Goal: Find contact information: Find contact information

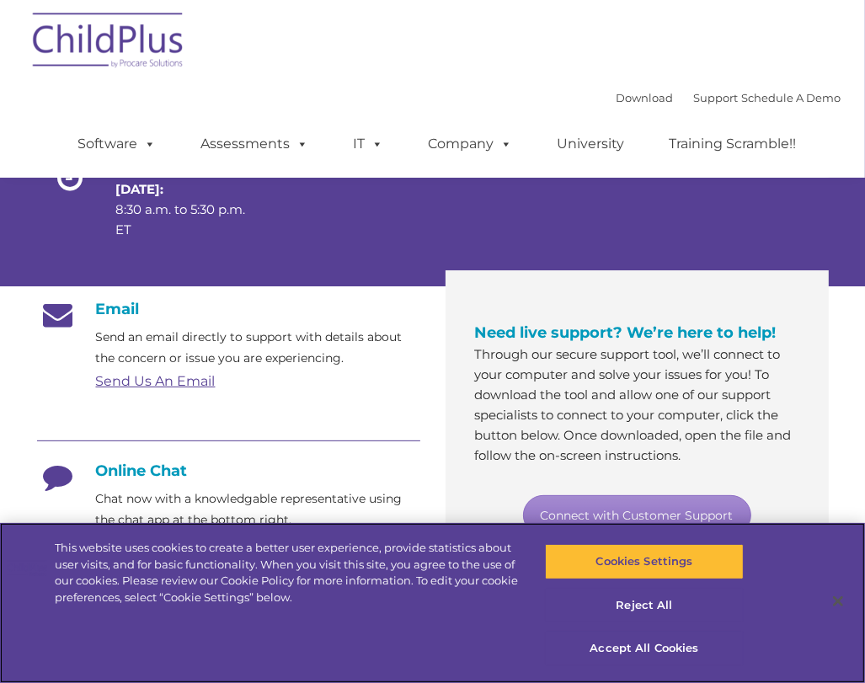
scroll to position [237, 0]
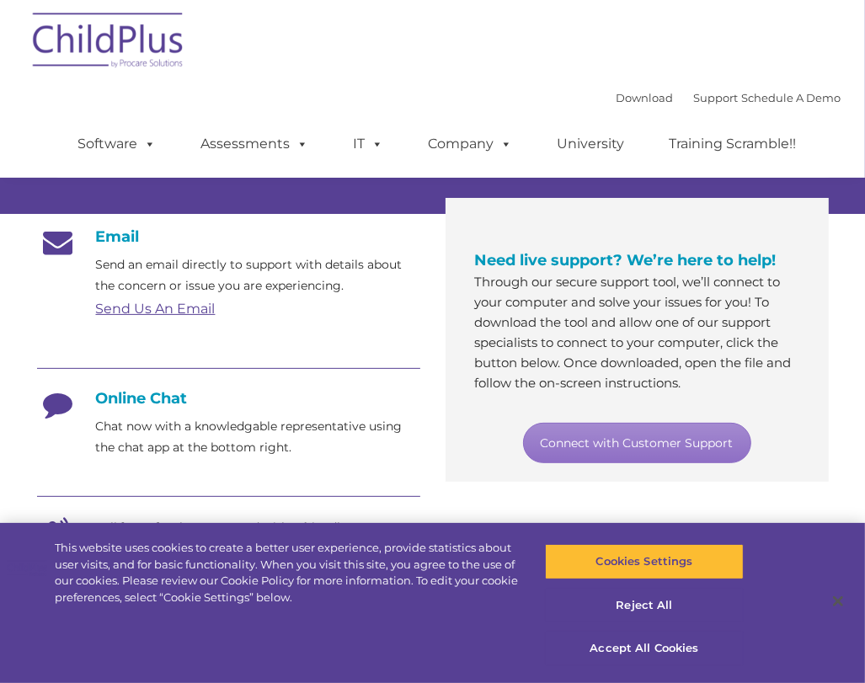
click at [160, 309] on link "Send Us An Email" at bounding box center [156, 309] width 120 height 16
click at [187, 302] on link "Send Us An Email" at bounding box center [156, 309] width 120 height 16
click at [184, 312] on link "Send Us An Email" at bounding box center [156, 309] width 120 height 16
click at [185, 303] on link "Send Us An Email" at bounding box center [156, 309] width 120 height 16
click at [168, 448] on p "Chat now with a knowledgable representative using the chat app at the bottom ri…" at bounding box center [258, 437] width 324 height 42
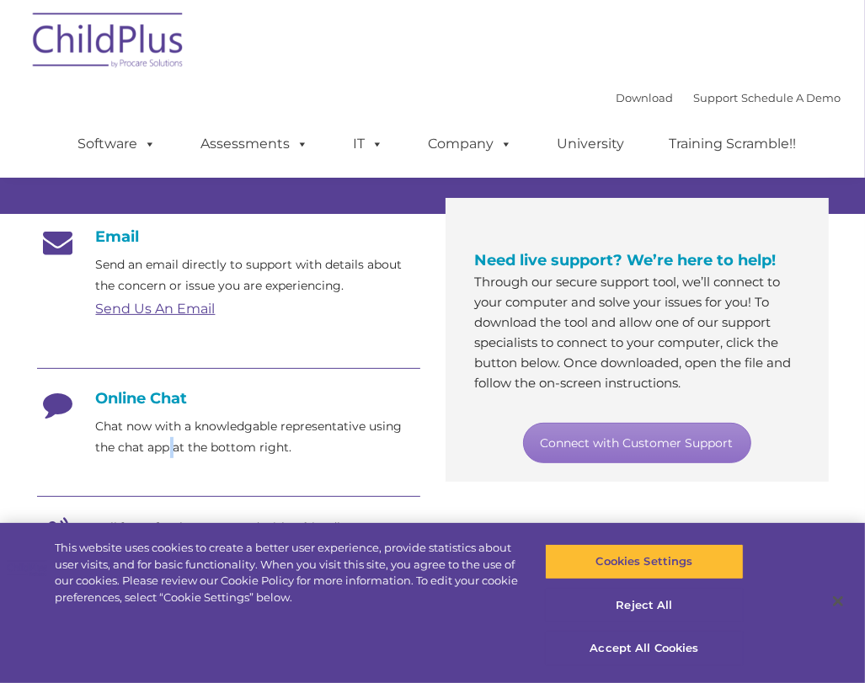
click at [168, 448] on p "Chat now with a knowledgable representative using the chat app at the bottom ri…" at bounding box center [258, 437] width 324 height 42
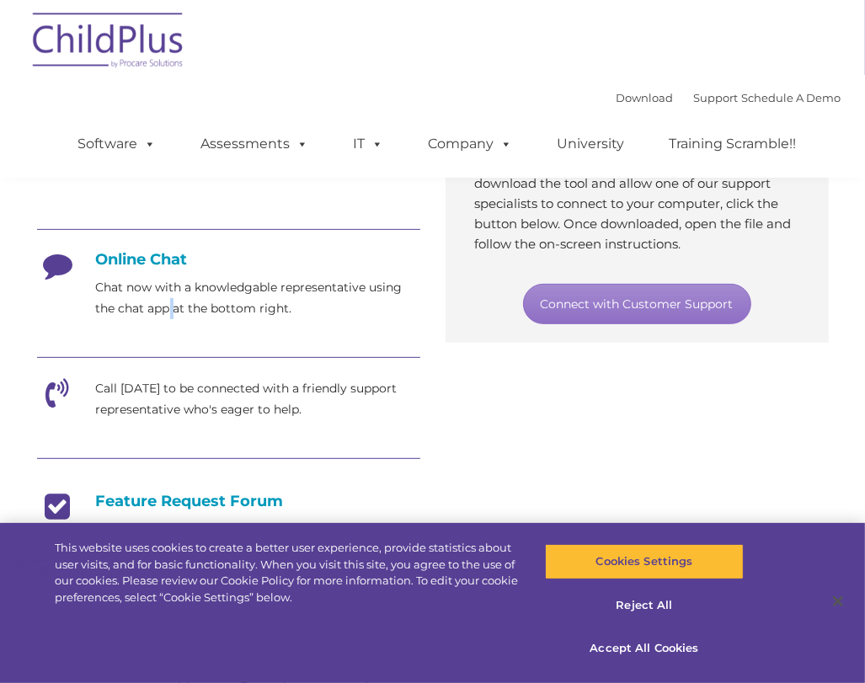
scroll to position [379, 0]
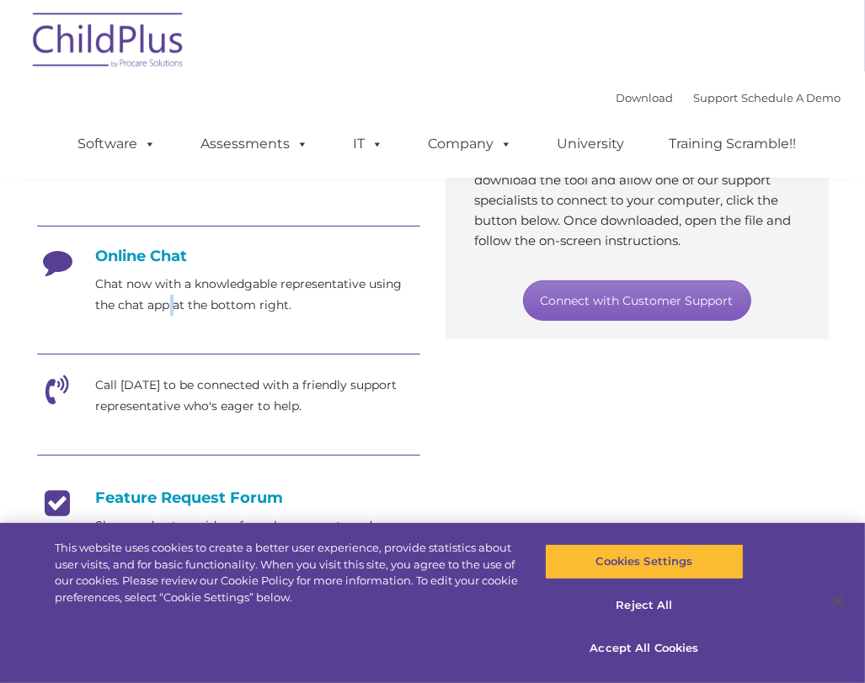
click at [706, 301] on link "Connect with Customer Support" at bounding box center [637, 300] width 228 height 40
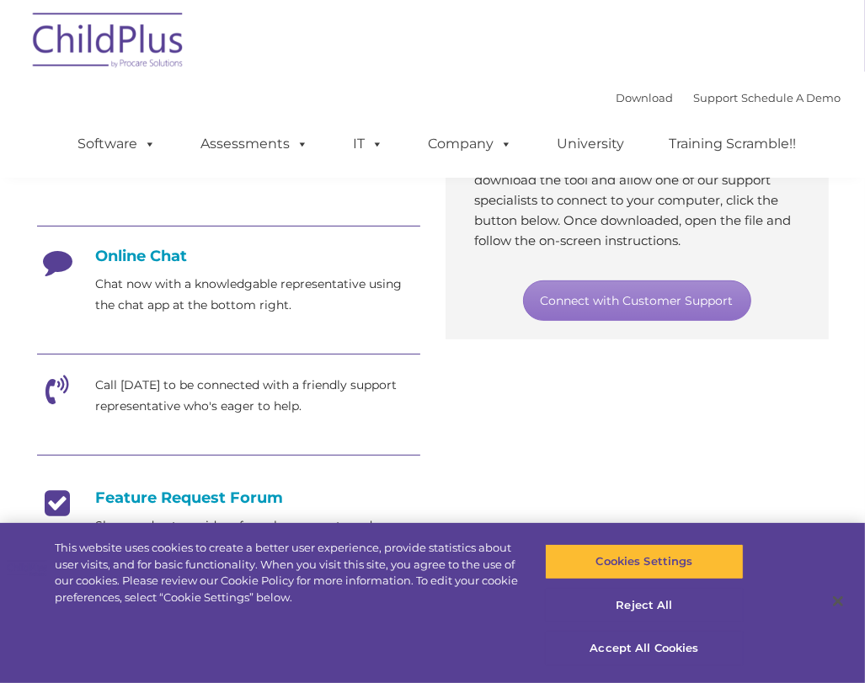
click at [413, 94] on div "Download Support | Schedule A Demo  MENU MENU Software ChildPlus: The original…" at bounding box center [443, 131] width 796 height 93
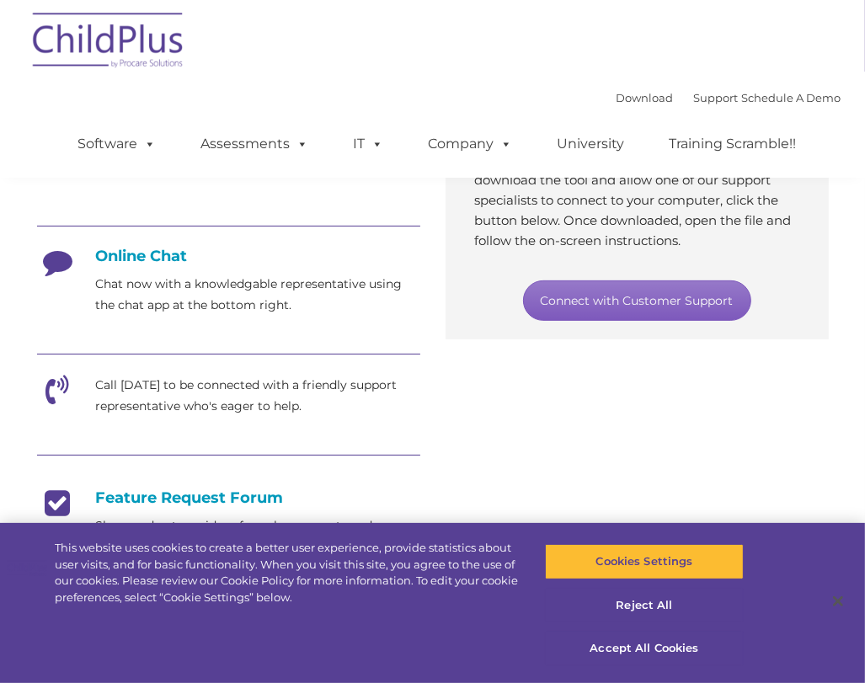
click at [630, 307] on link "Connect with Customer Support" at bounding box center [637, 300] width 228 height 40
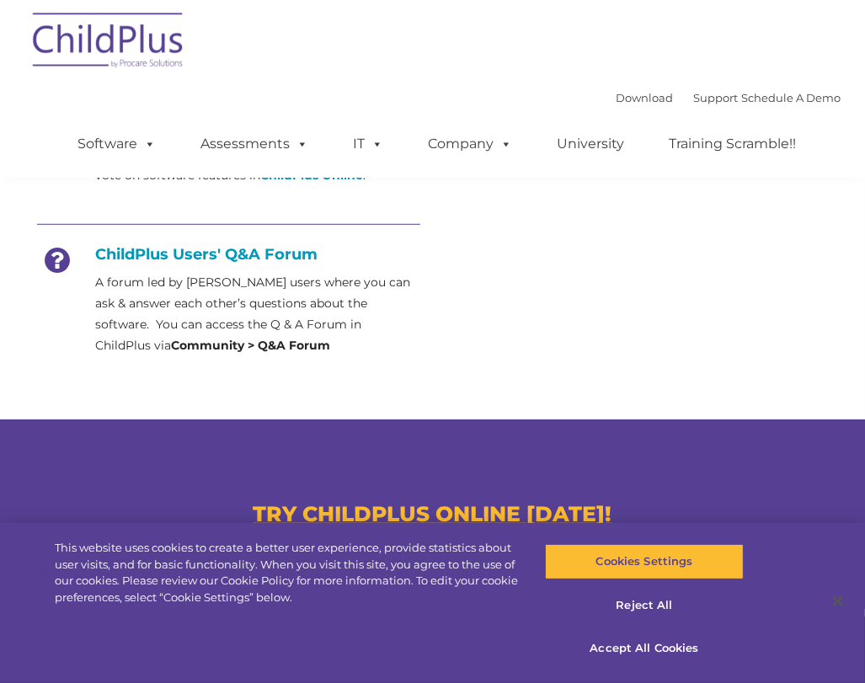
scroll to position [0, 0]
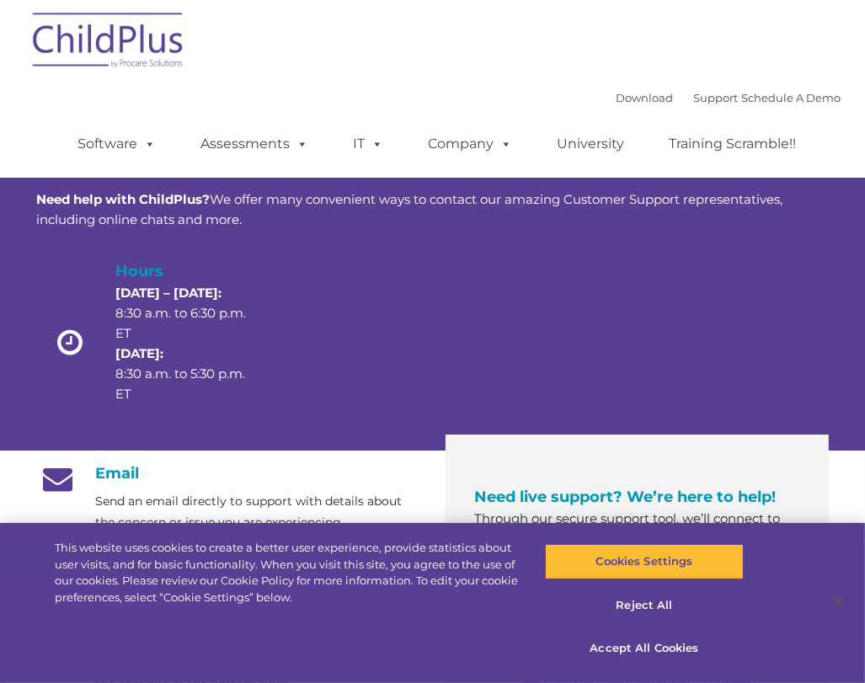
click at [551, 271] on div at bounding box center [498, 346] width 158 height 174
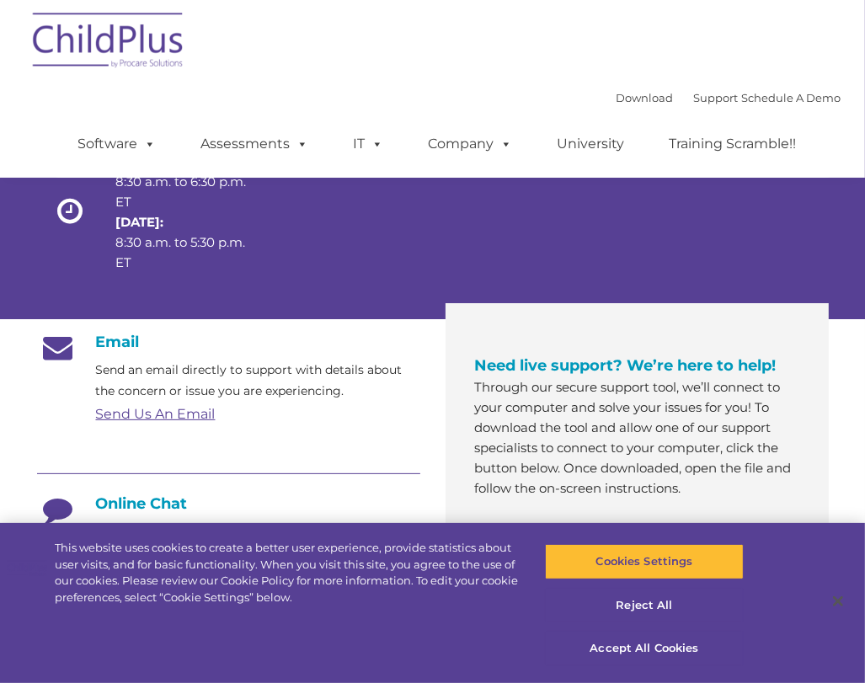
scroll to position [169, 0]
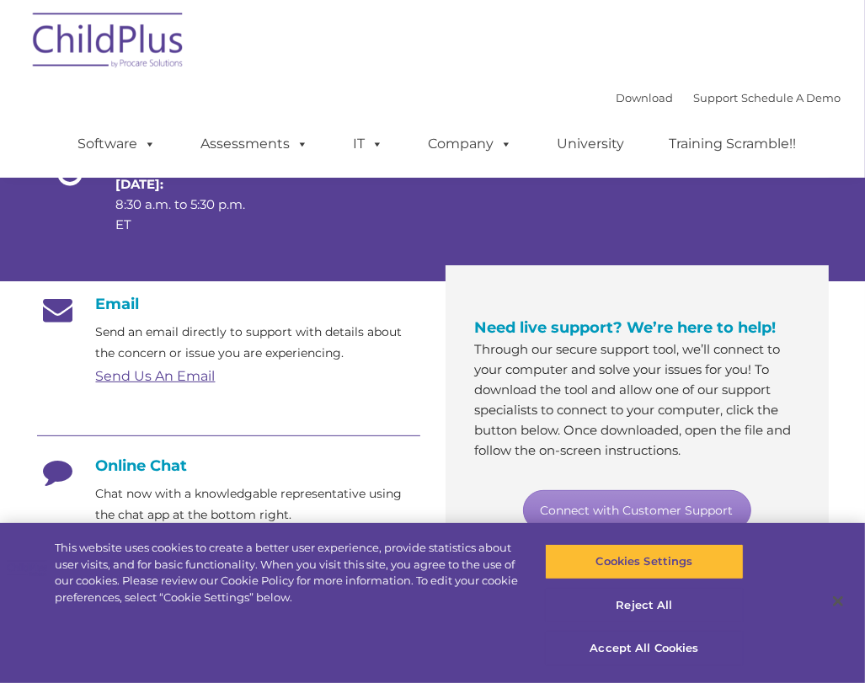
click at [175, 378] on link "Send Us An Email" at bounding box center [156, 376] width 120 height 16
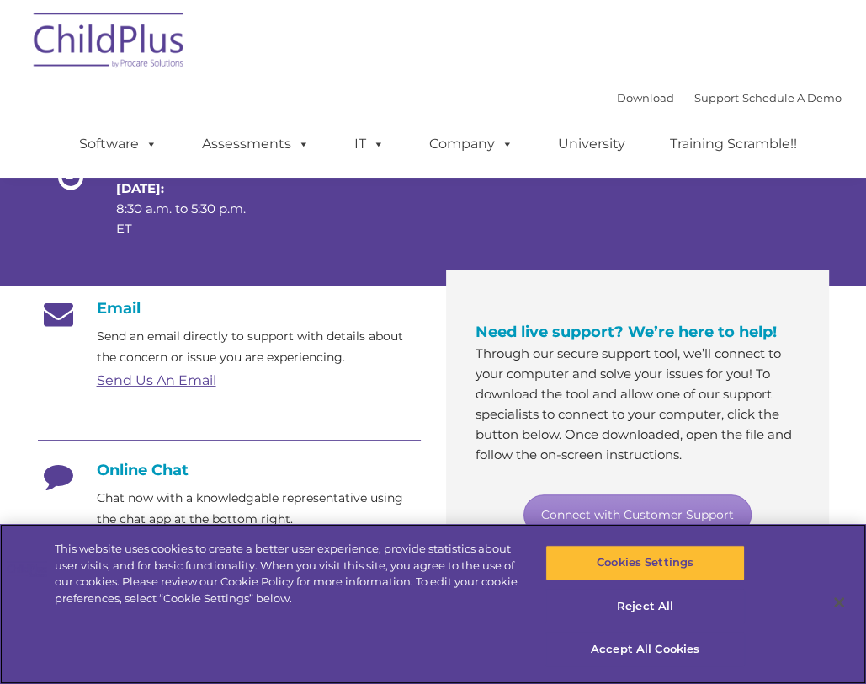
scroll to position [173, 0]
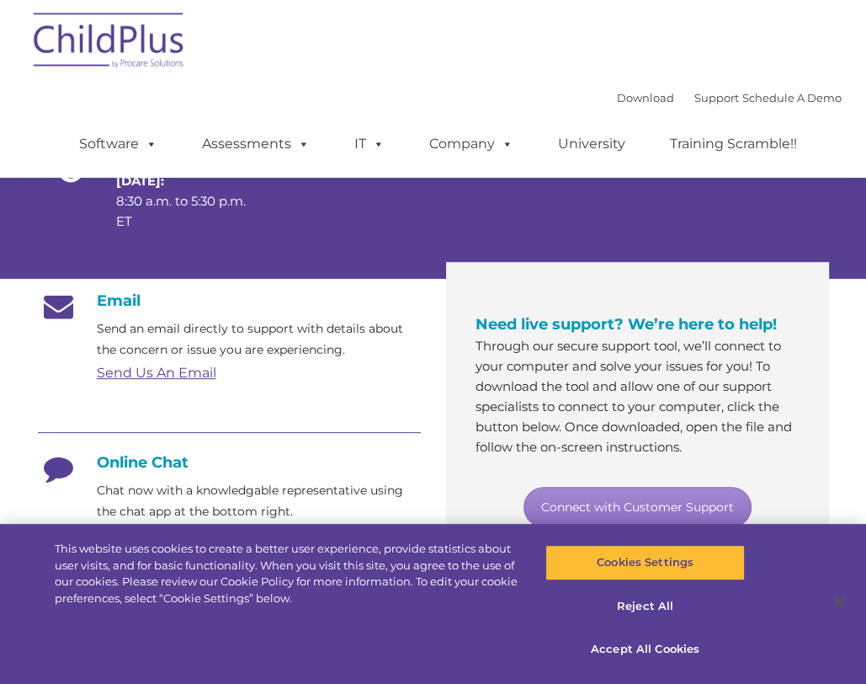
click at [195, 365] on link "Send Us An Email" at bounding box center [157, 373] width 120 height 16
click at [168, 373] on link "Send Us An Email" at bounding box center [157, 373] width 120 height 16
click at [142, 373] on link "Send Us An Email" at bounding box center [157, 373] width 120 height 16
